Goal: Task Accomplishment & Management: Use online tool/utility

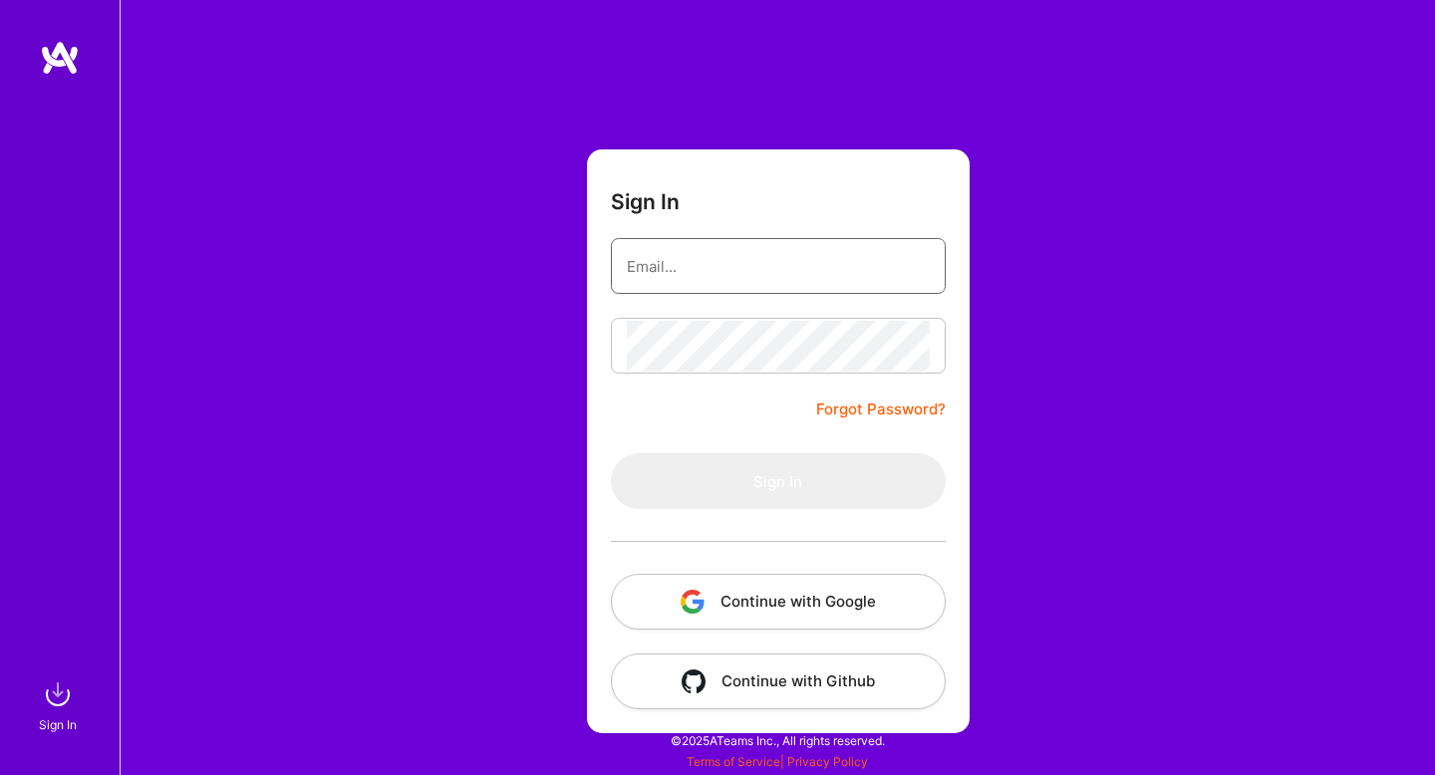
type input "[EMAIL_ADDRESS][DOMAIN_NAME]"
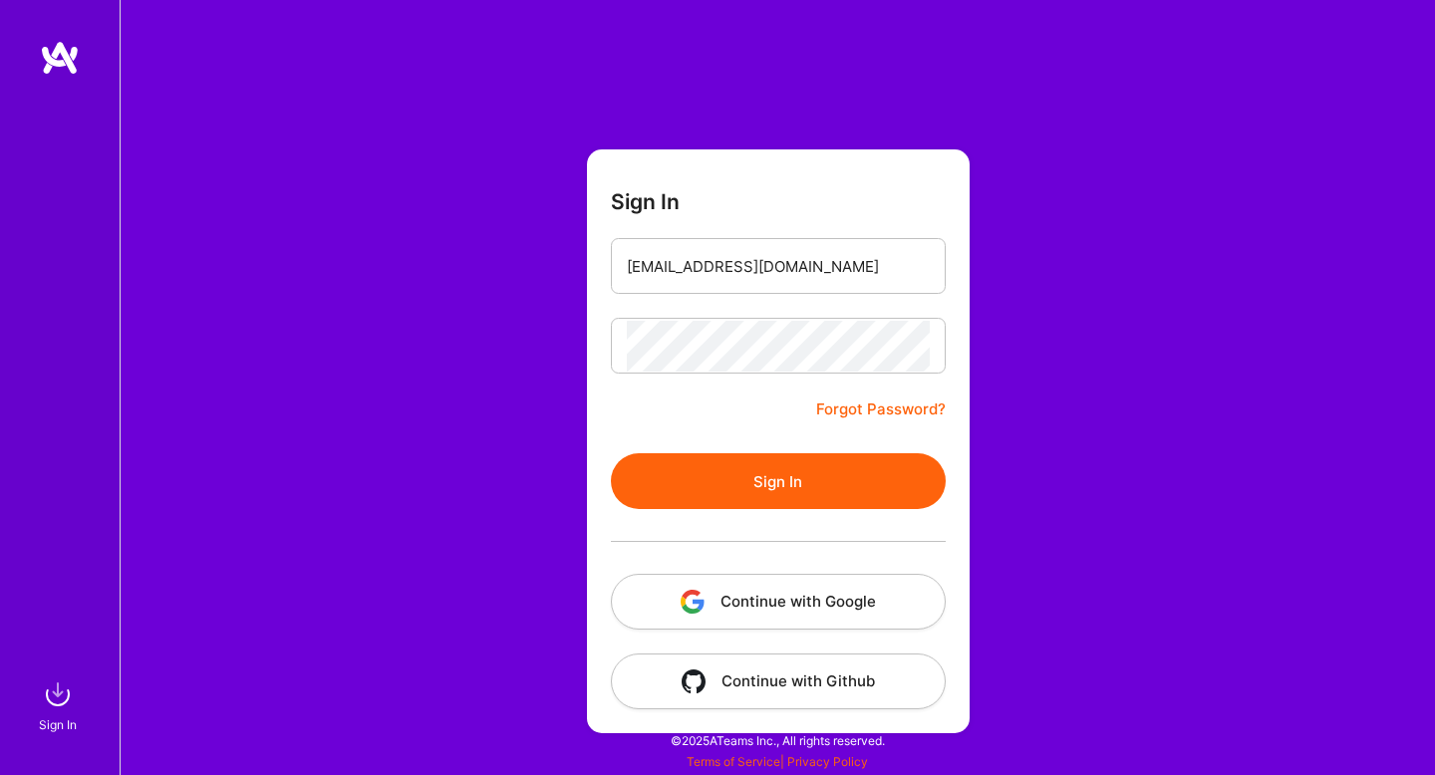
click at [792, 487] on button "Sign In" at bounding box center [778, 482] width 335 height 56
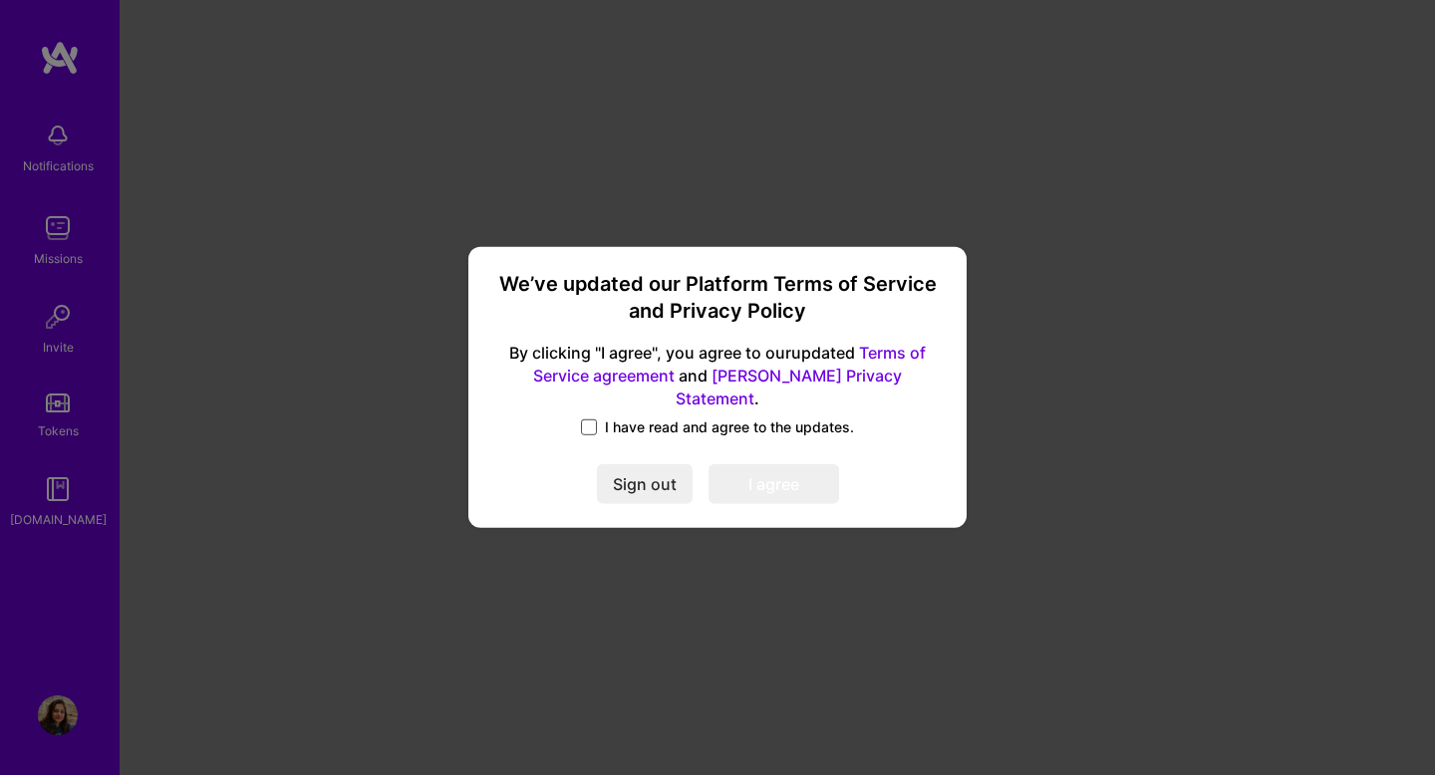
click at [587, 420] on span at bounding box center [589, 428] width 16 height 16
click at [0, 0] on input "I have read and agree to the updates." at bounding box center [0, 0] width 0 height 0
click at [772, 485] on button "I agree" at bounding box center [774, 485] width 131 height 40
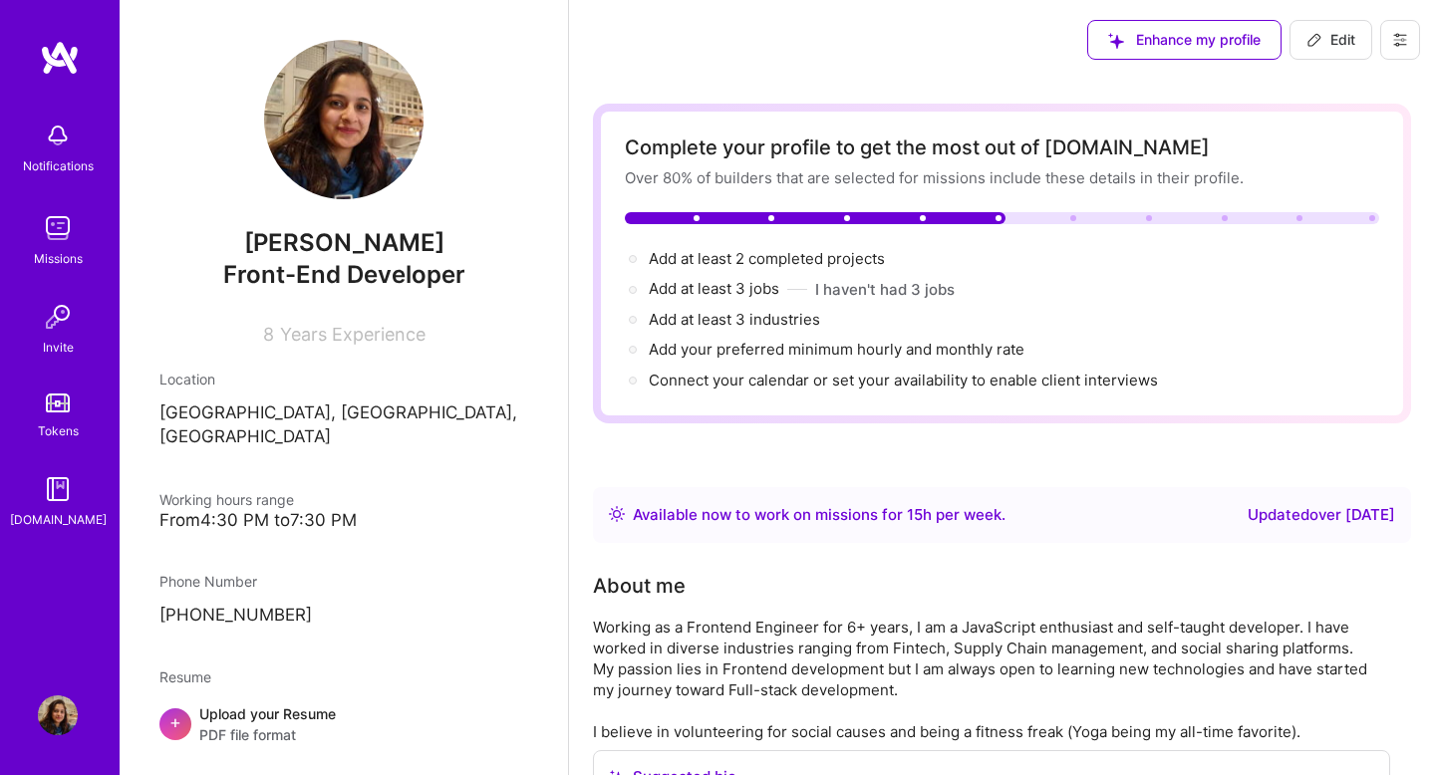
click at [55, 151] on img at bounding box center [58, 136] width 40 height 40
click at [67, 246] on img at bounding box center [58, 228] width 40 height 40
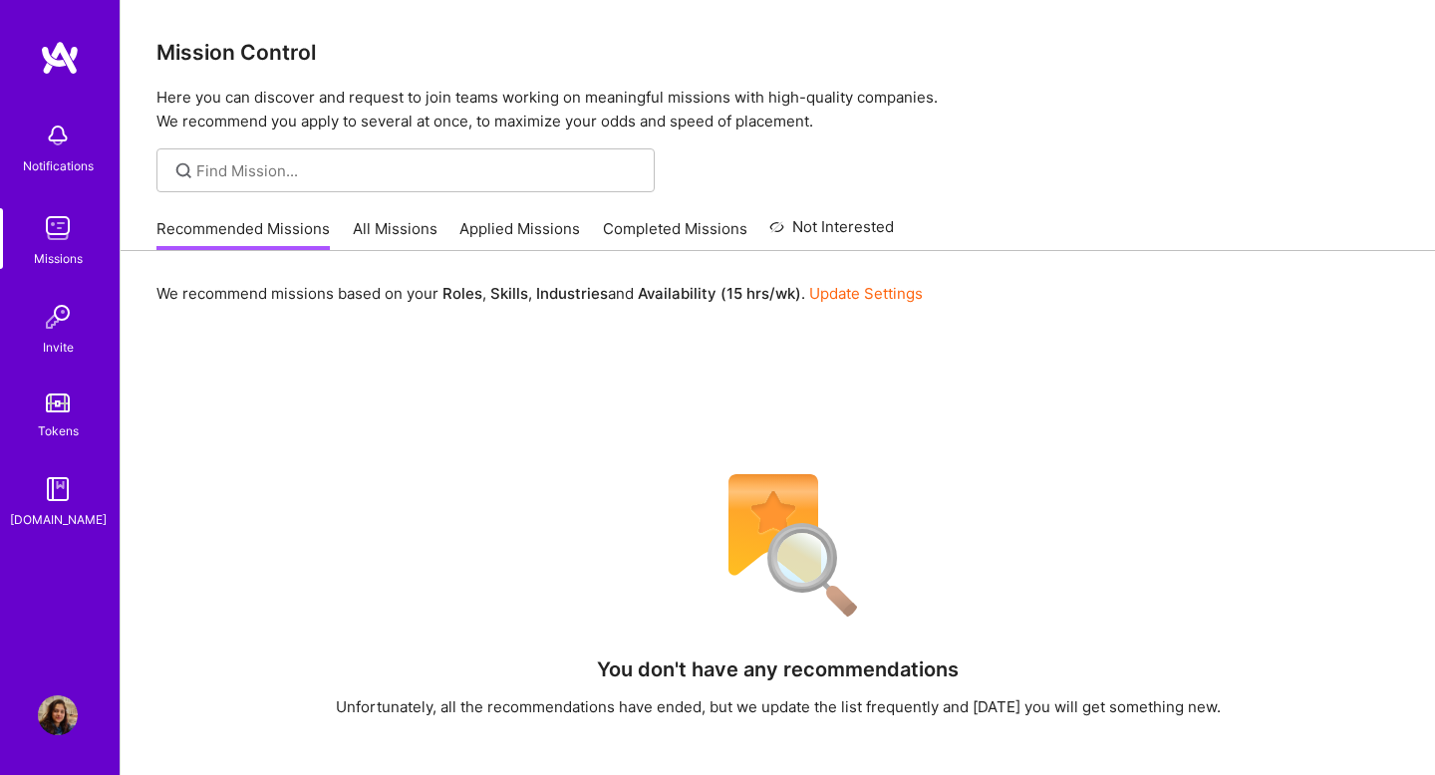
click at [388, 222] on link "All Missions" at bounding box center [395, 234] width 85 height 33
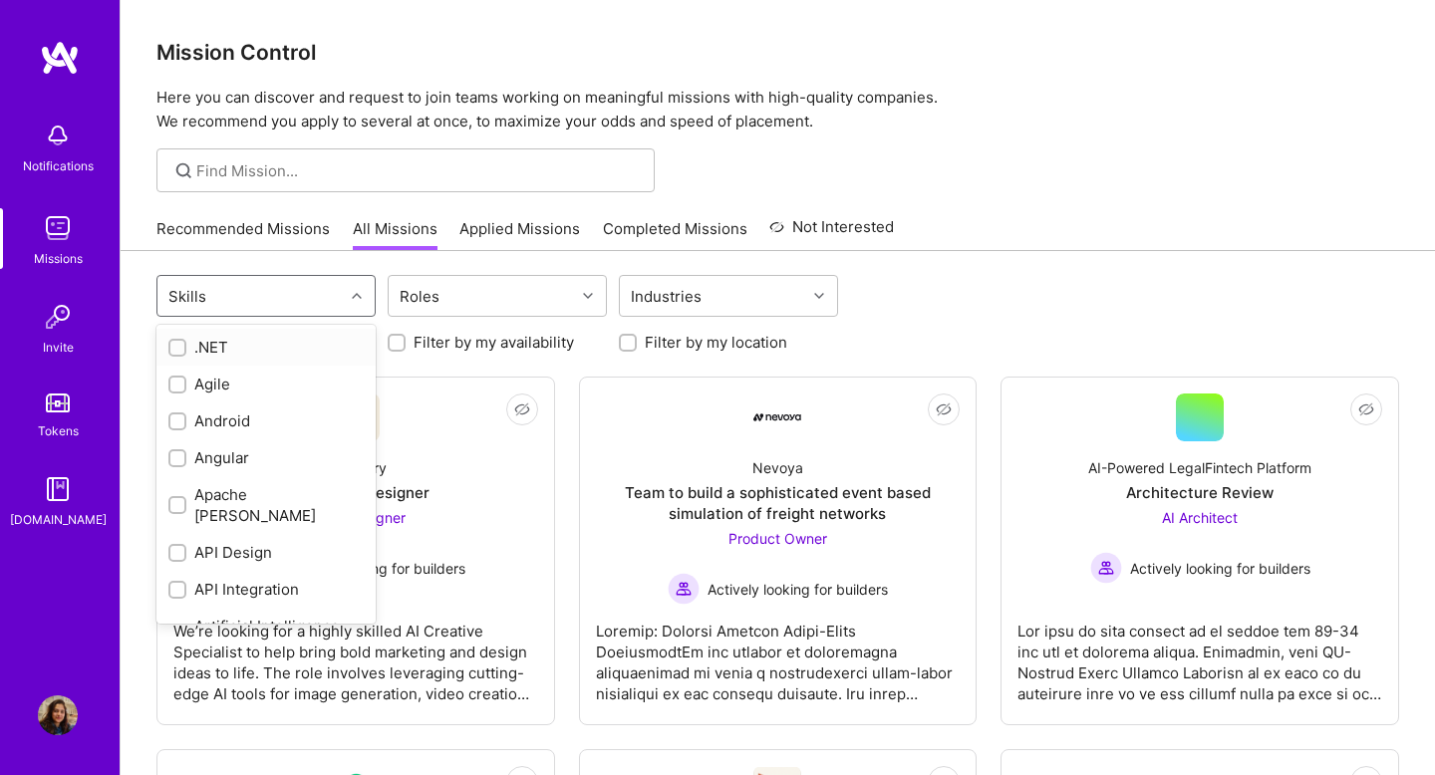
click at [318, 299] on div "Skills" at bounding box center [250, 296] width 186 height 40
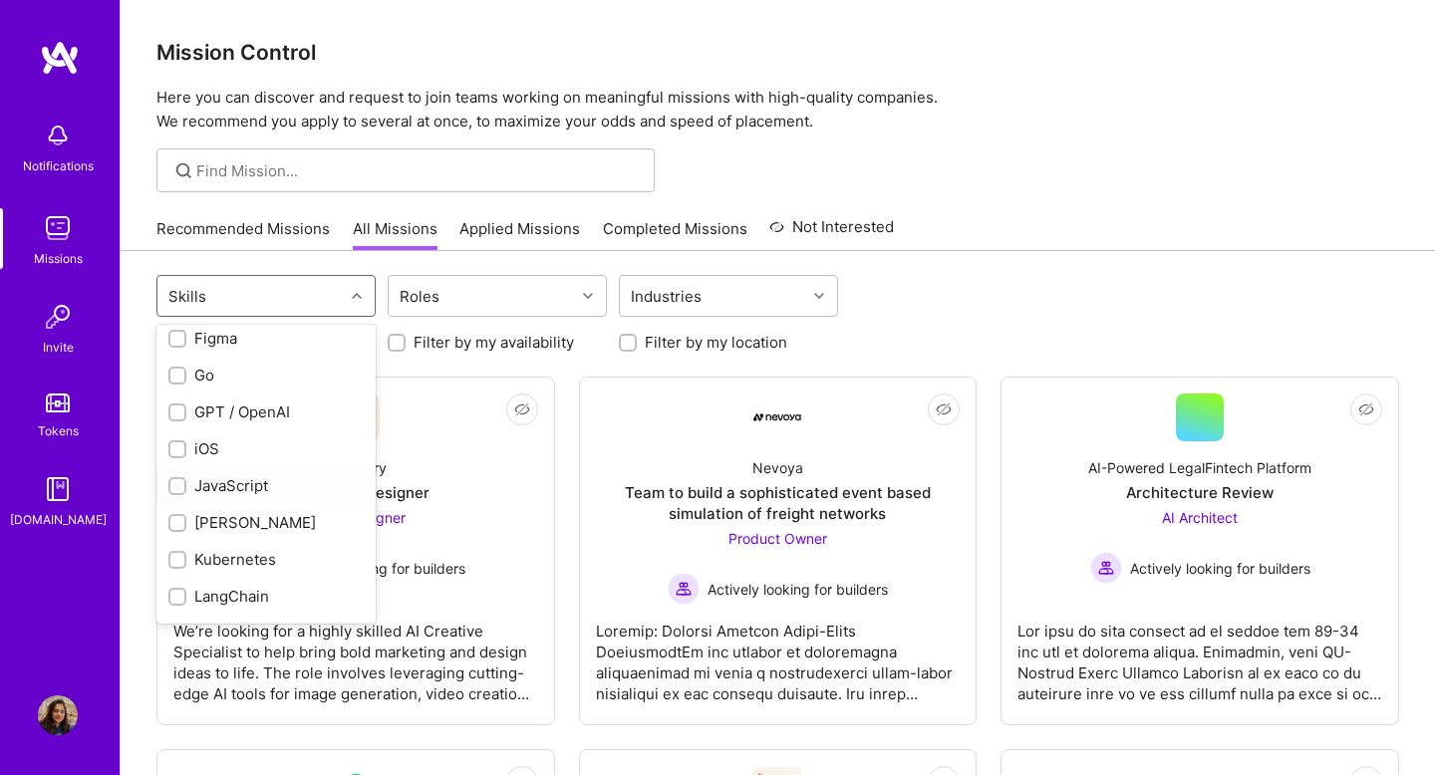
click at [250, 475] on div "JavaScript" at bounding box center [265, 485] width 195 height 21
checkbox input "true"
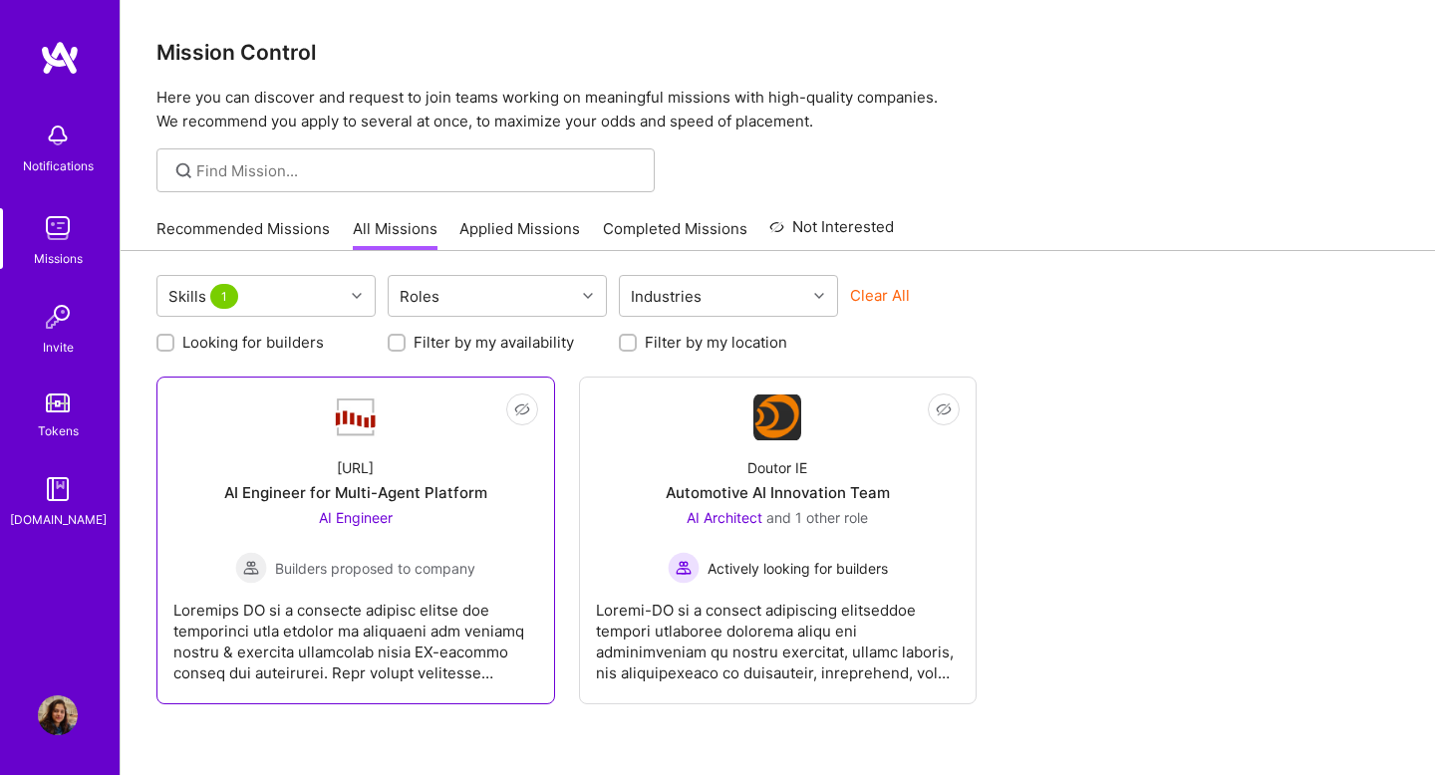
click at [442, 499] on div "AI Engineer for Multi-Agent Platform" at bounding box center [355, 492] width 263 height 21
click at [325, 280] on div "Skills 1" at bounding box center [250, 296] width 186 height 40
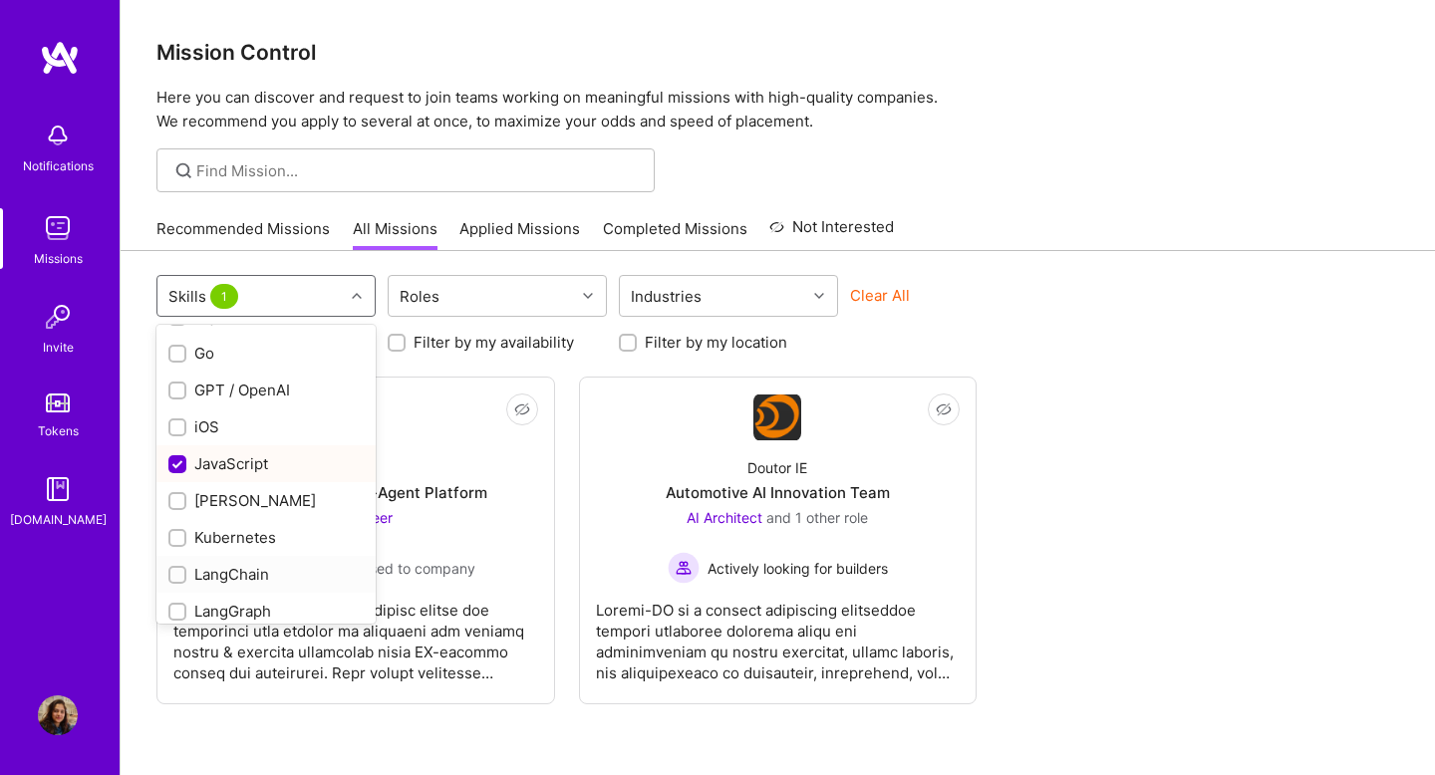
scroll to position [999, 0]
click at [175, 453] on input "checkbox" at bounding box center [179, 462] width 18 height 18
checkbox input "false"
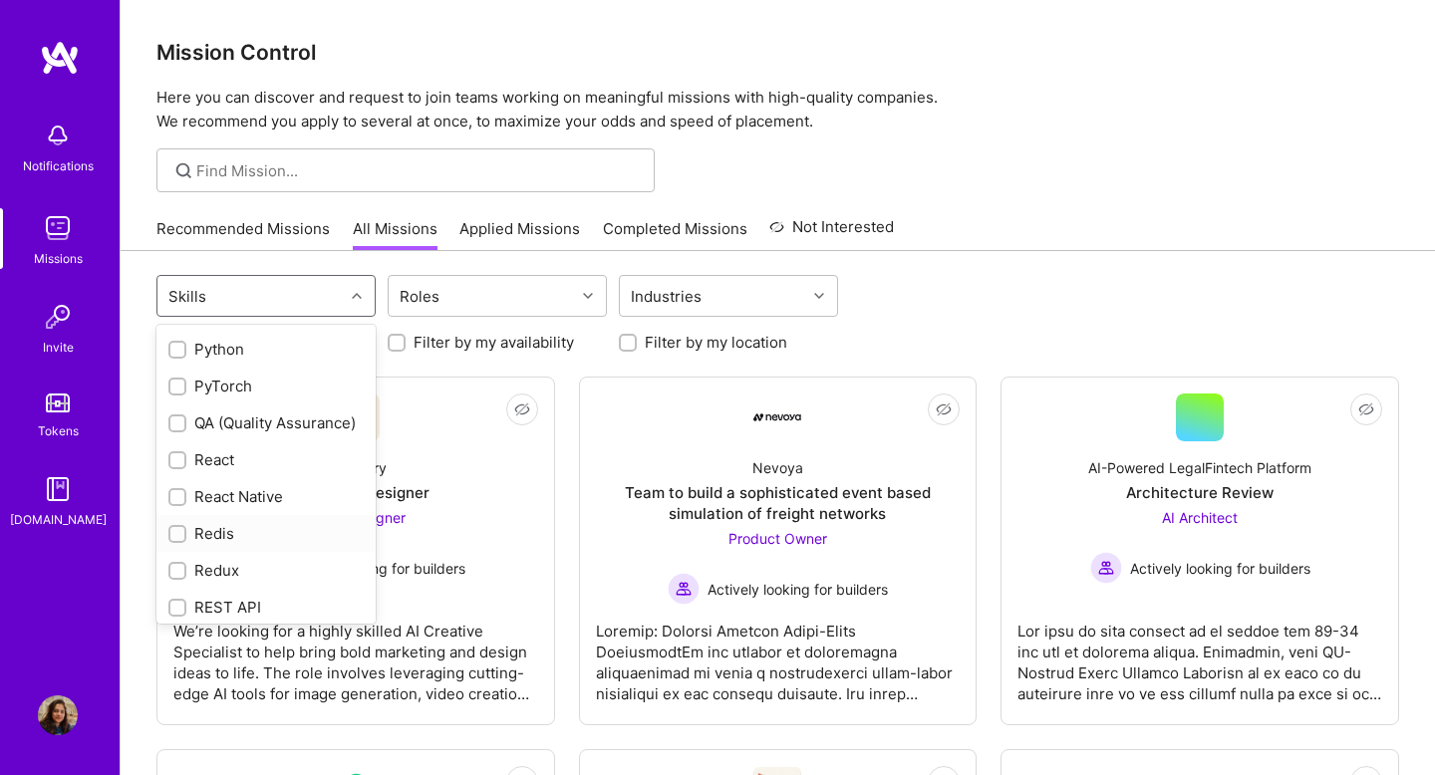
scroll to position [1927, 0]
click at [179, 446] on div at bounding box center [177, 455] width 18 height 18
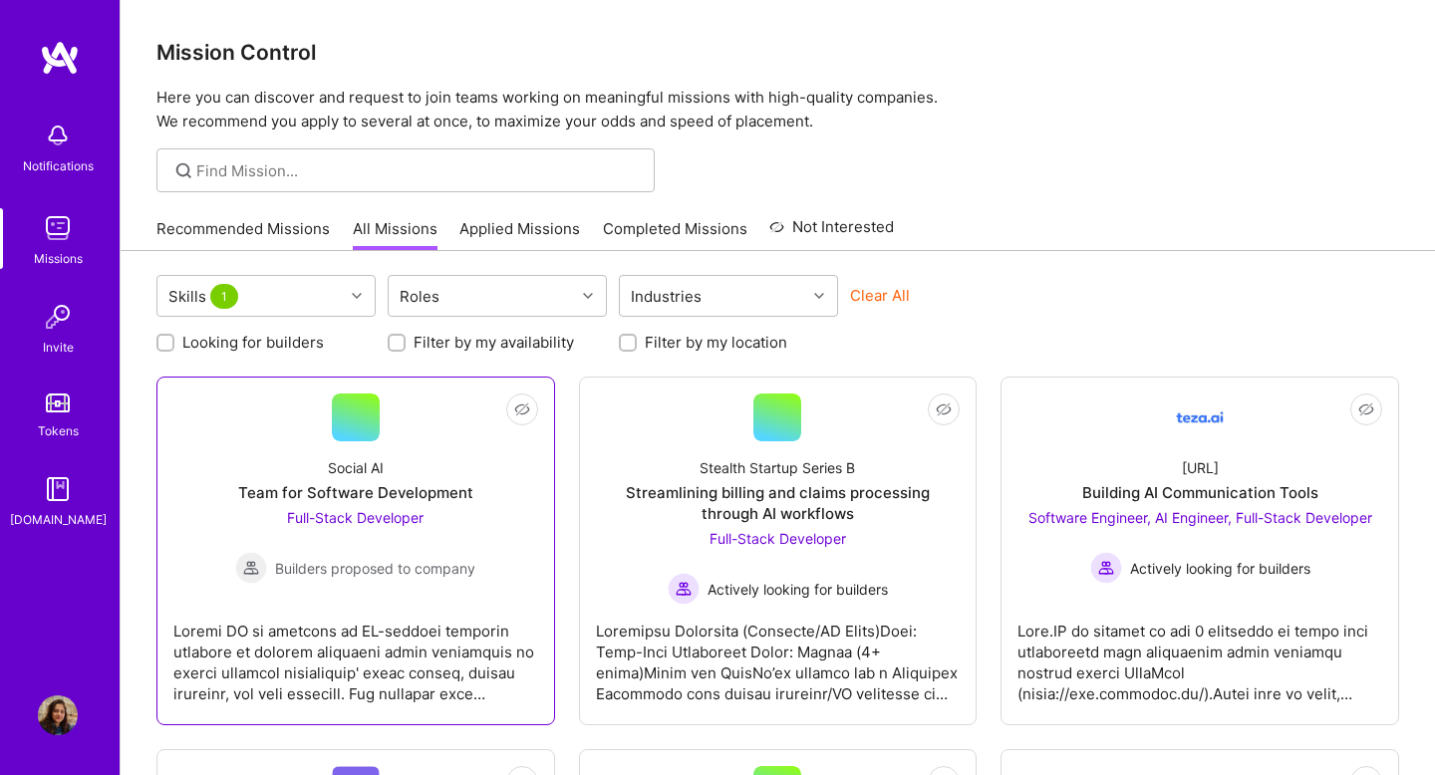
click at [179, 526] on div "Social AI Team for Software Development Full-Stack Developer Builders proposed …" at bounding box center [355, 513] width 365 height 143
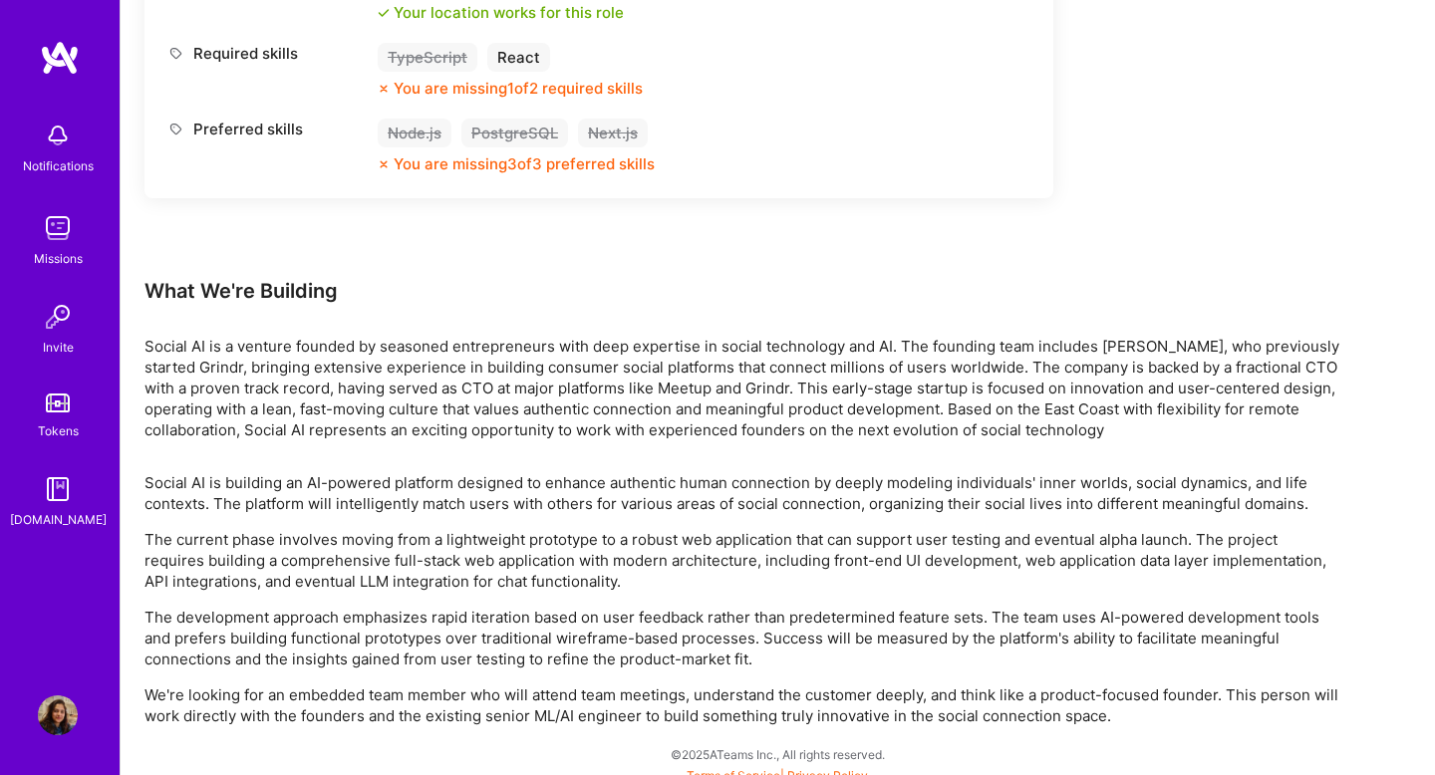
scroll to position [976, 0]
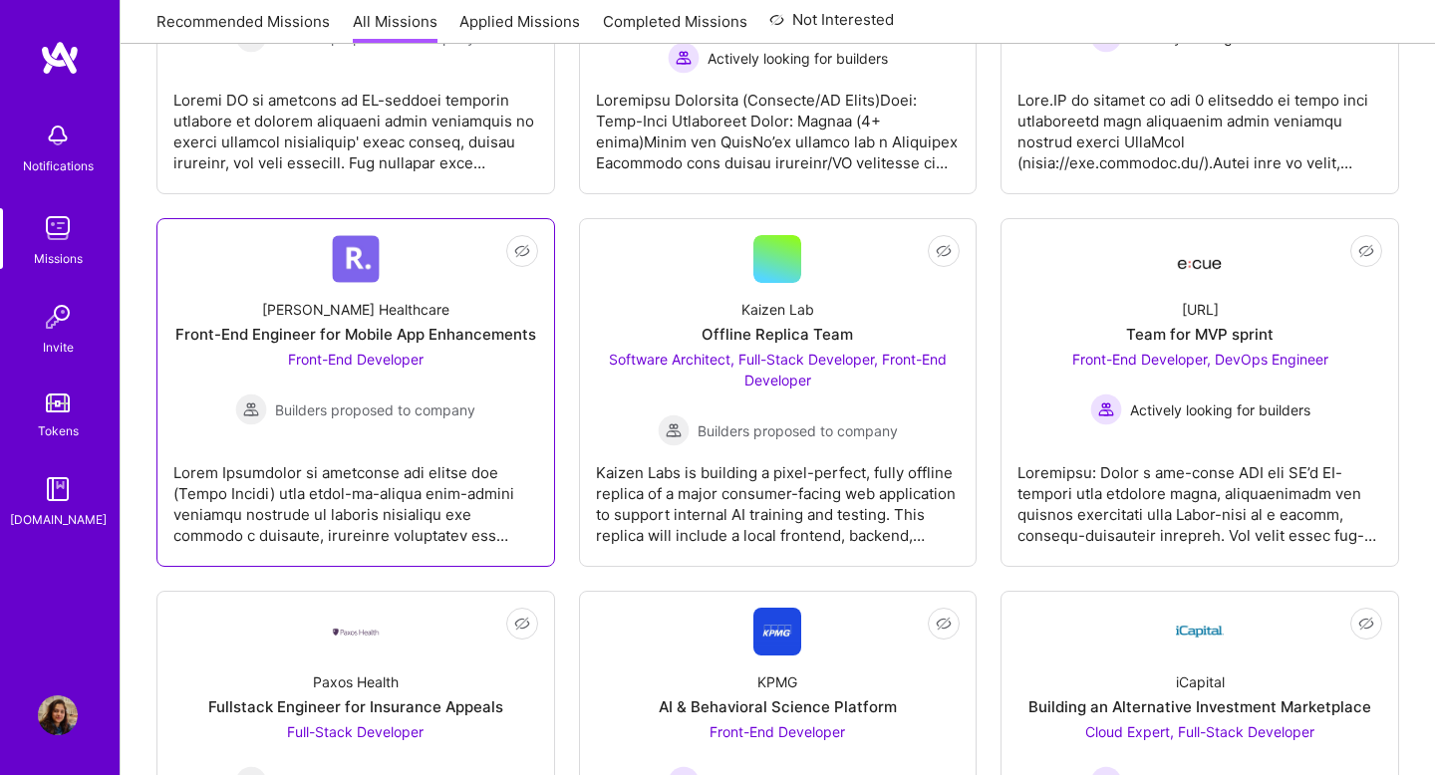
scroll to position [538, 0]
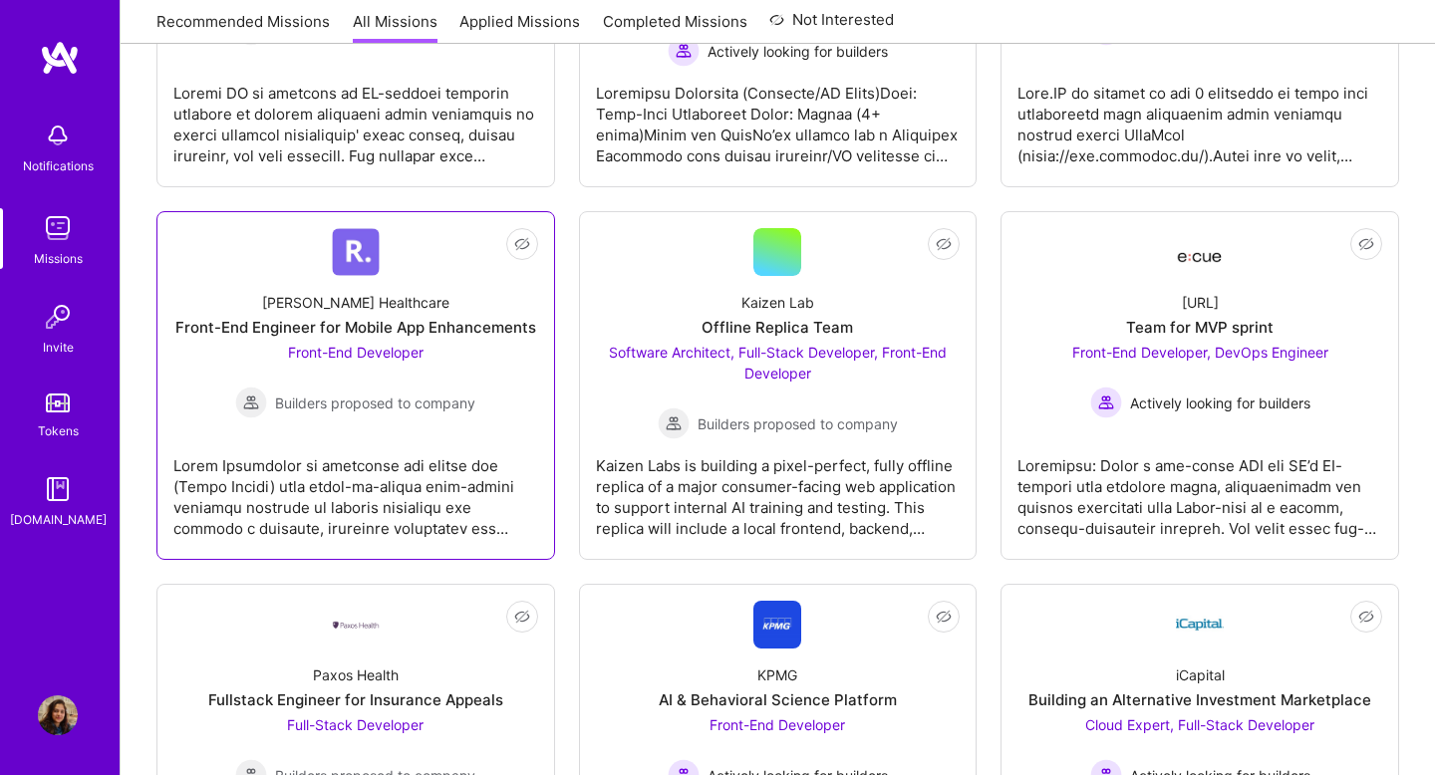
click at [408, 431] on link "Not Interested [PERSON_NAME] Healthcare Front-End Engineer for Mobile App Enhan…" at bounding box center [355, 385] width 365 height 315
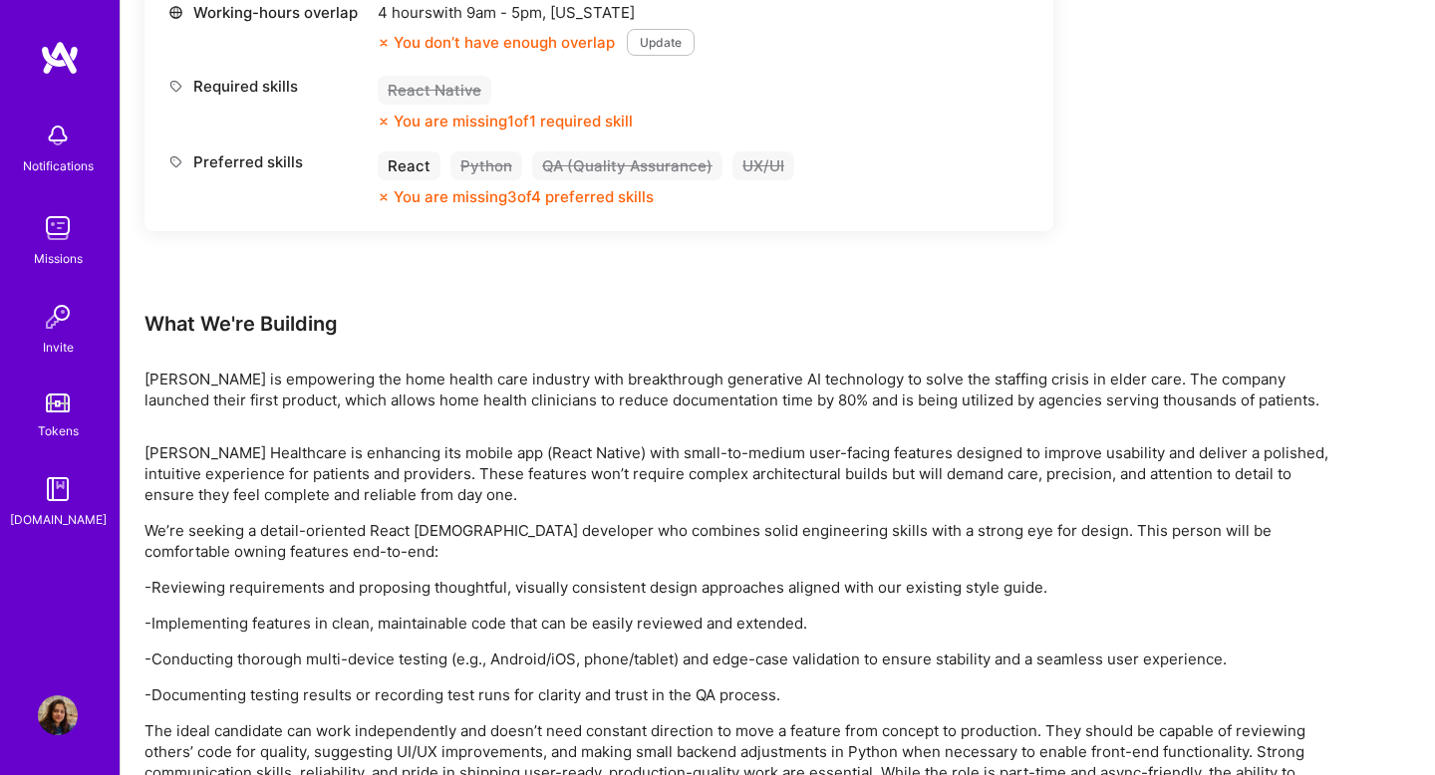
scroll to position [1026, 0]
